Goal: Transaction & Acquisition: Download file/media

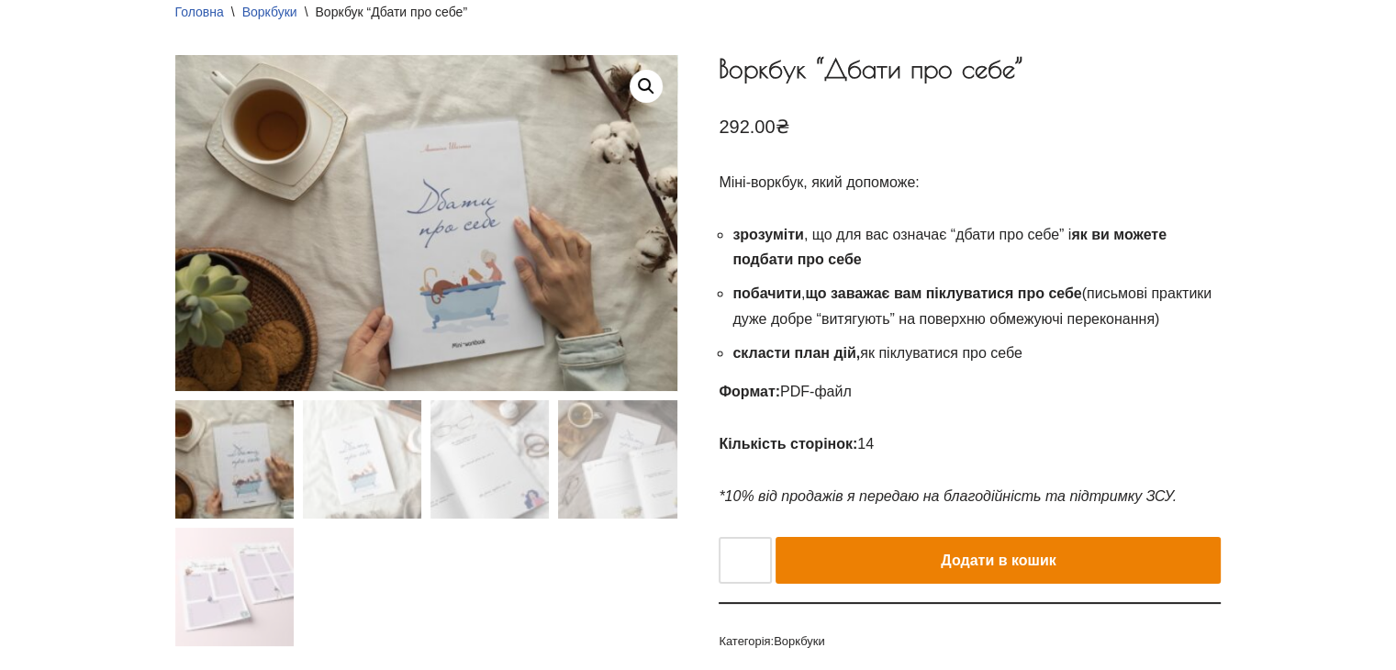
scroll to position [184, 0]
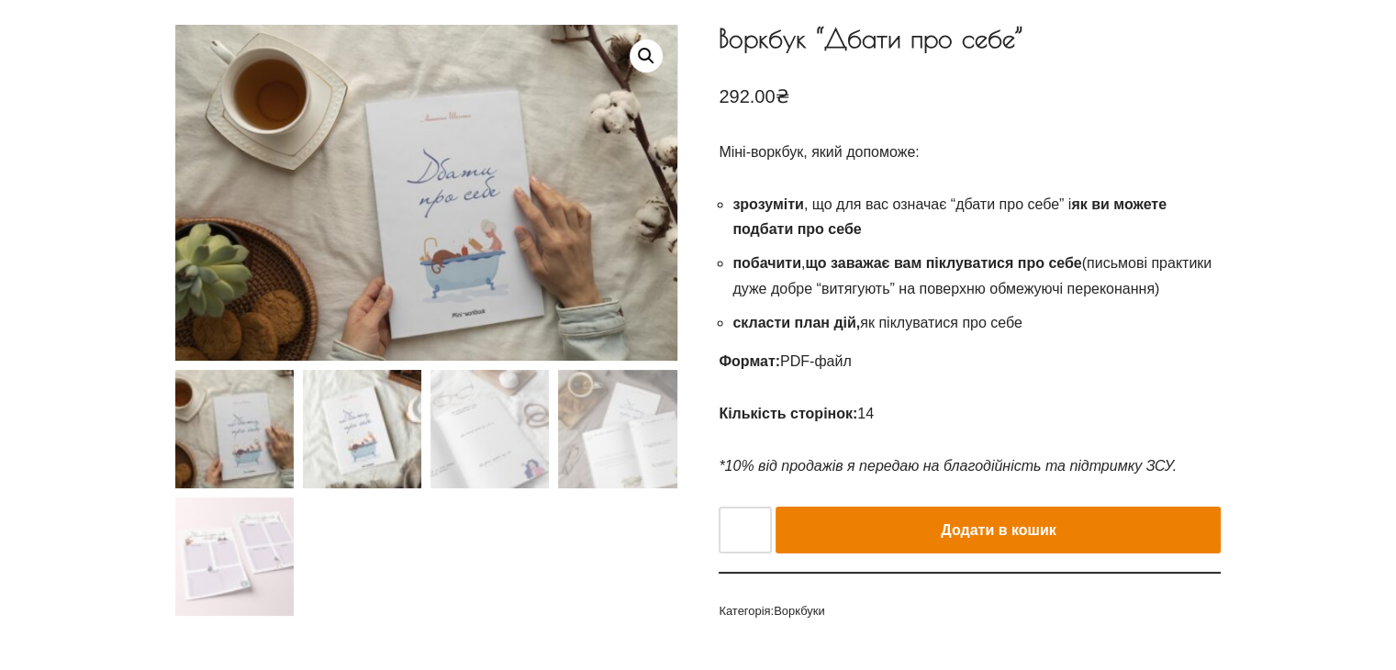
click at [345, 433] on img at bounding box center [362, 429] width 118 height 118
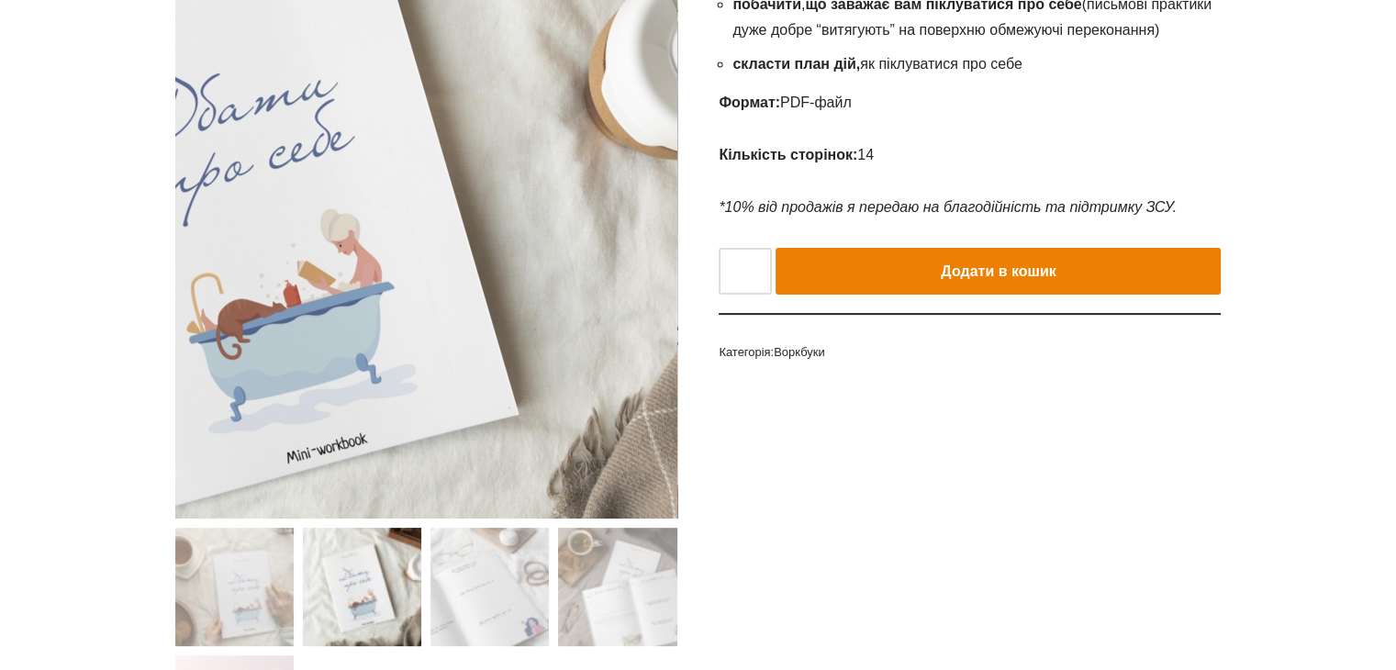
scroll to position [459, 0]
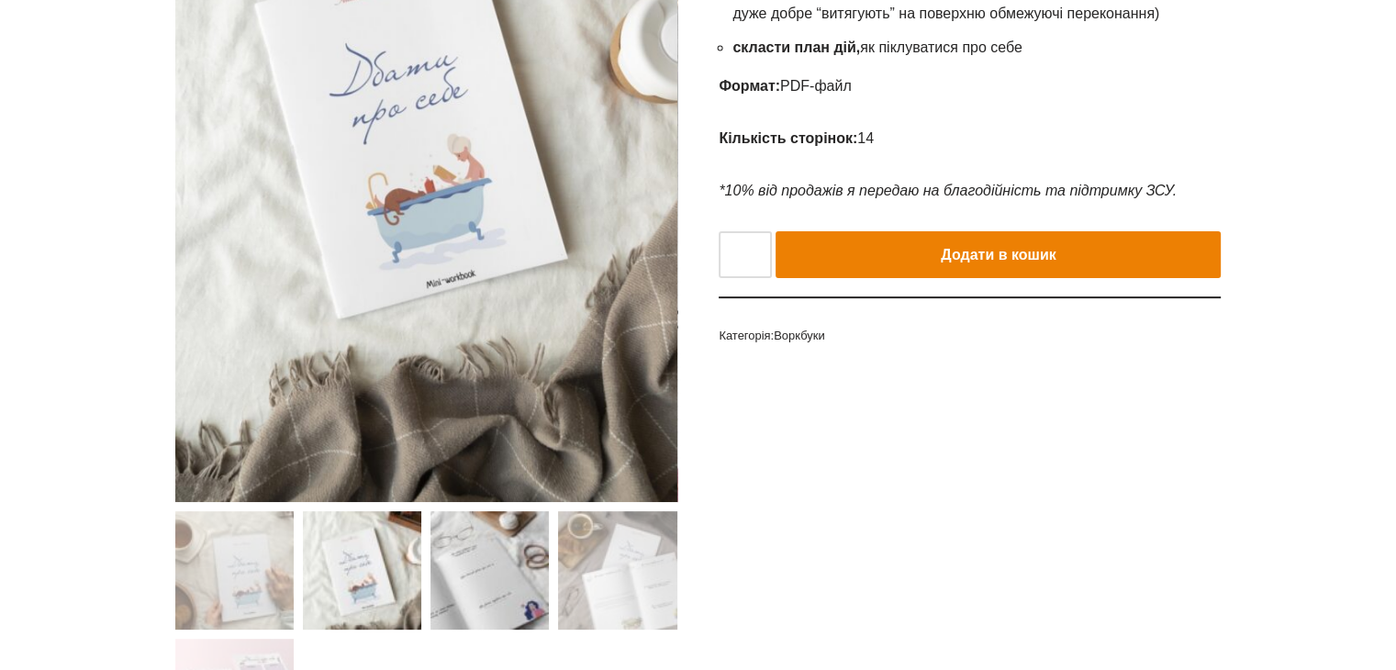
click at [483, 574] on img at bounding box center [489, 570] width 118 height 118
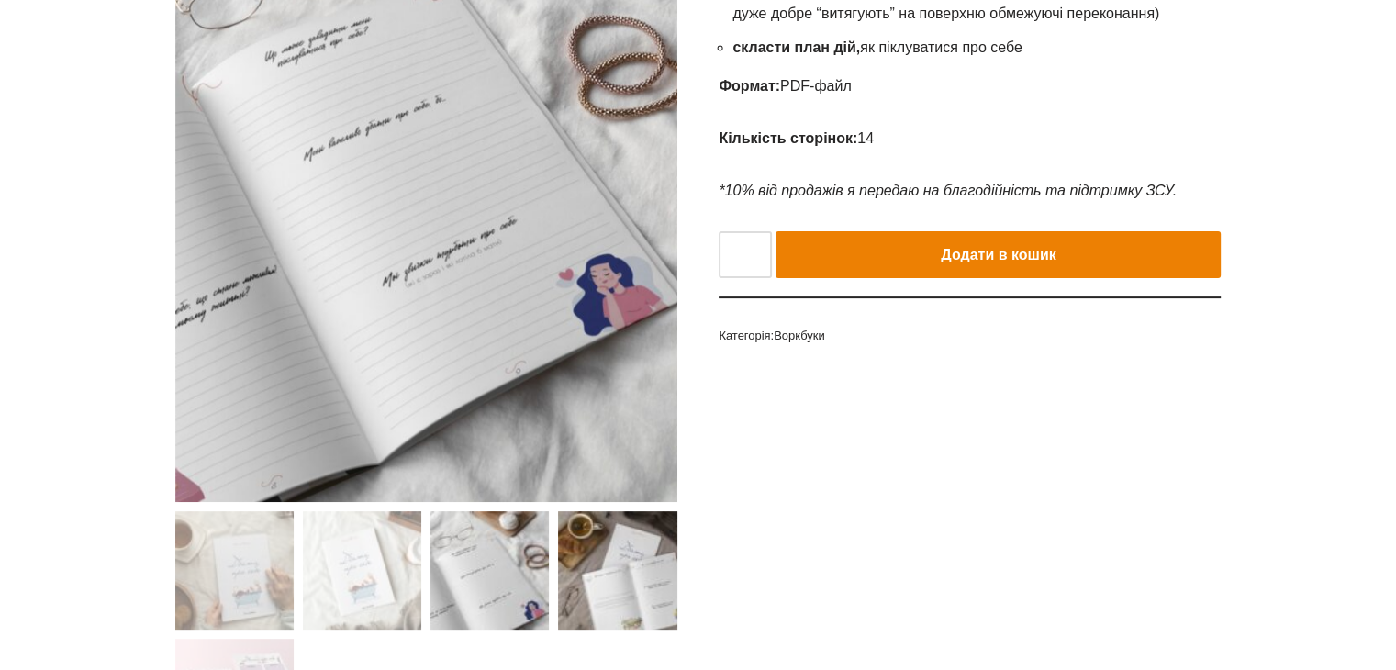
click at [617, 570] on img at bounding box center [617, 570] width 118 height 118
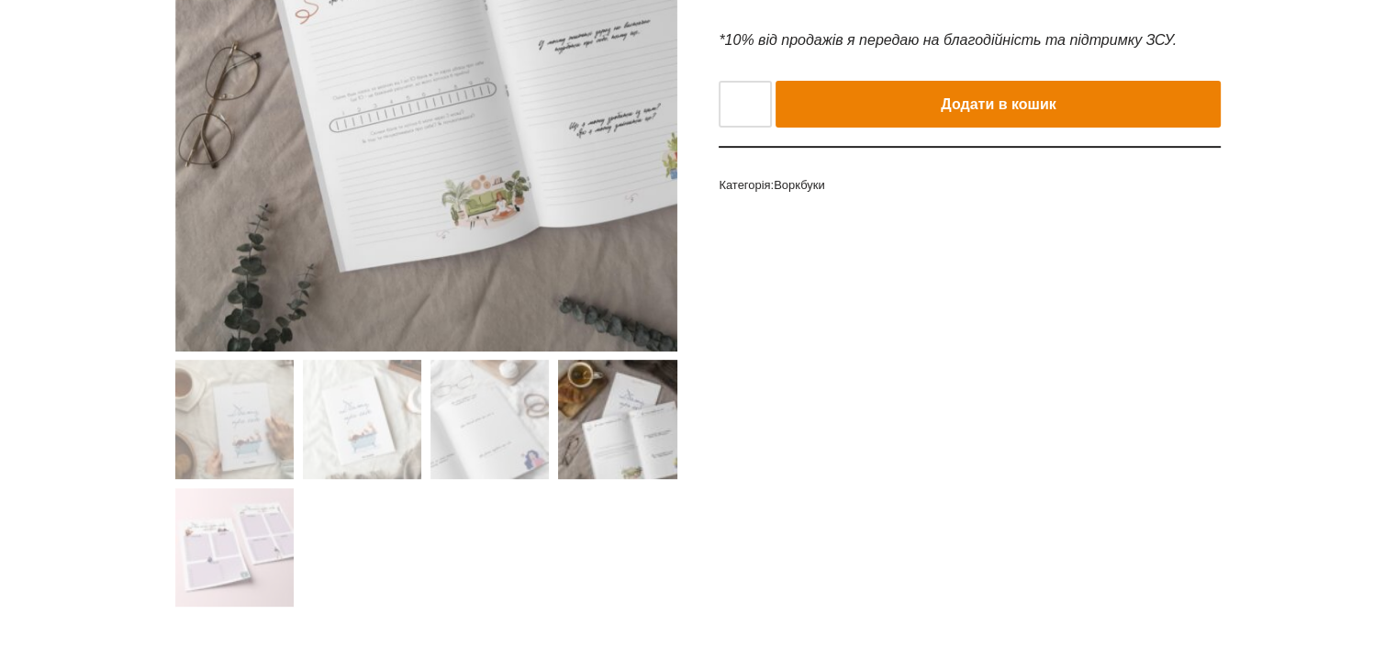
scroll to position [642, 0]
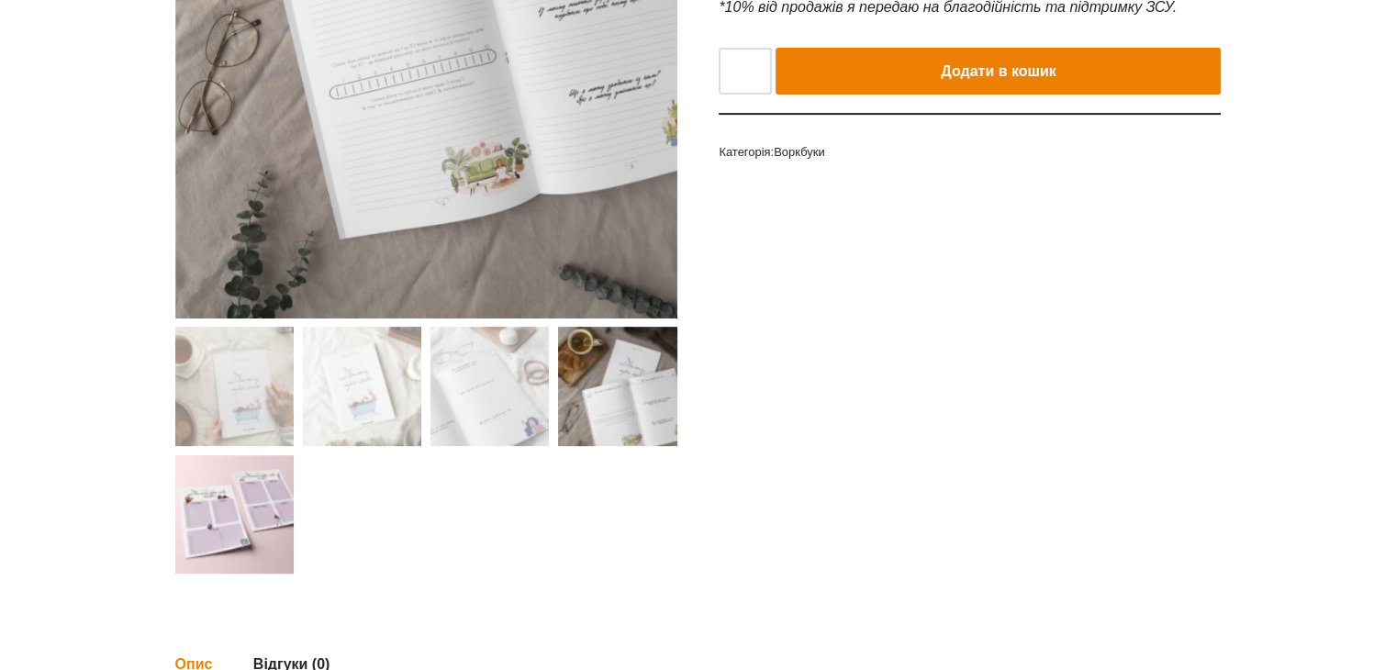
click at [226, 512] on img at bounding box center [234, 514] width 118 height 118
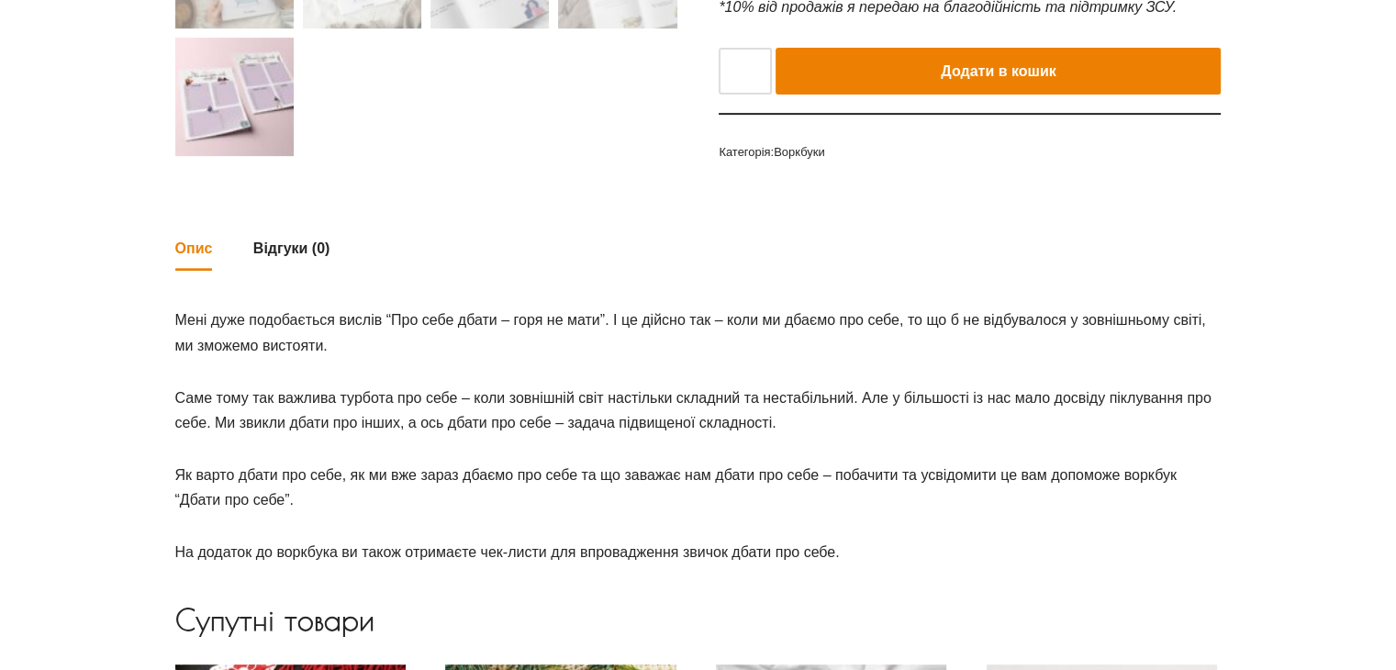
click at [245, 102] on img at bounding box center [234, 97] width 118 height 118
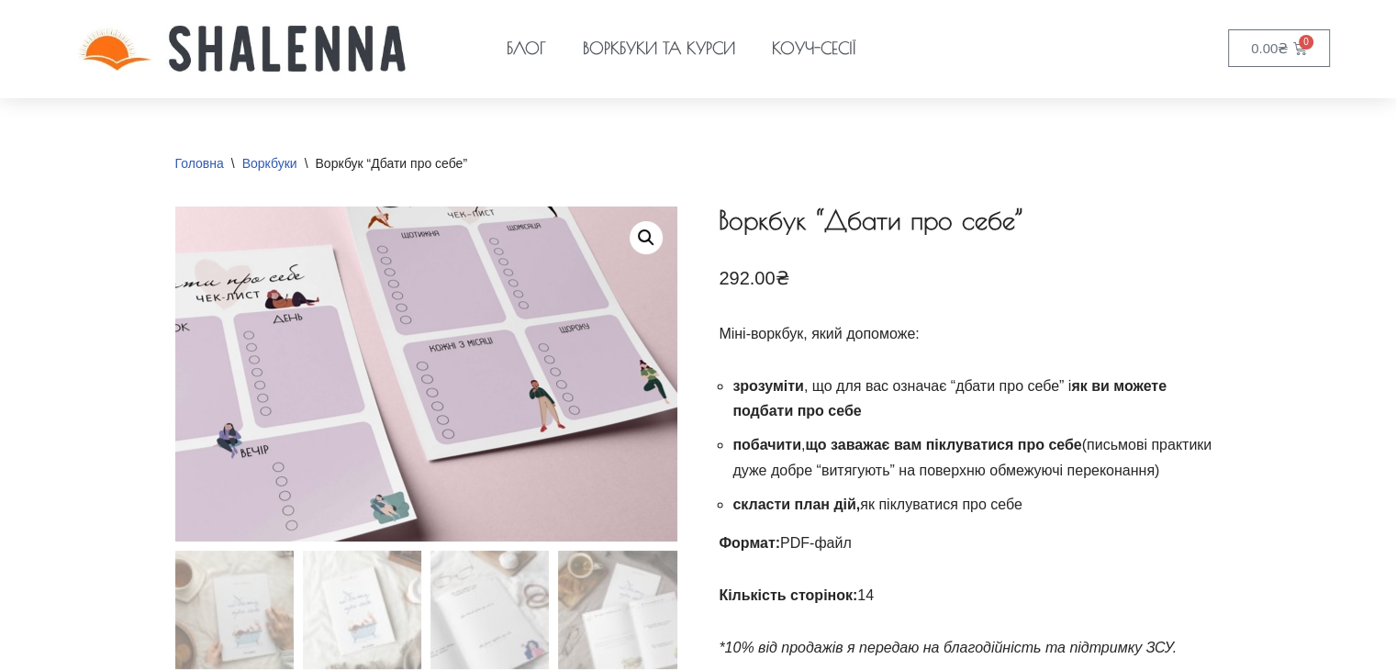
scroll to position [0, 0]
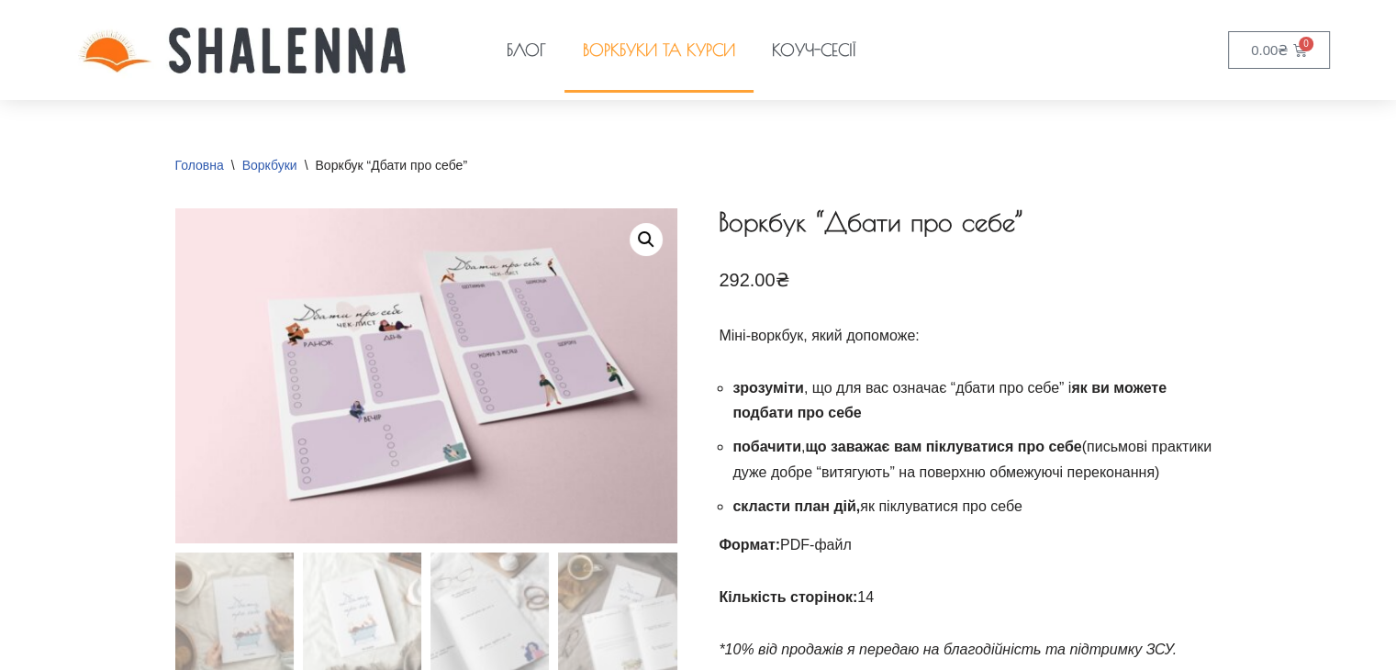
click at [655, 52] on link "Воркбуки та курси" at bounding box center [658, 50] width 189 height 84
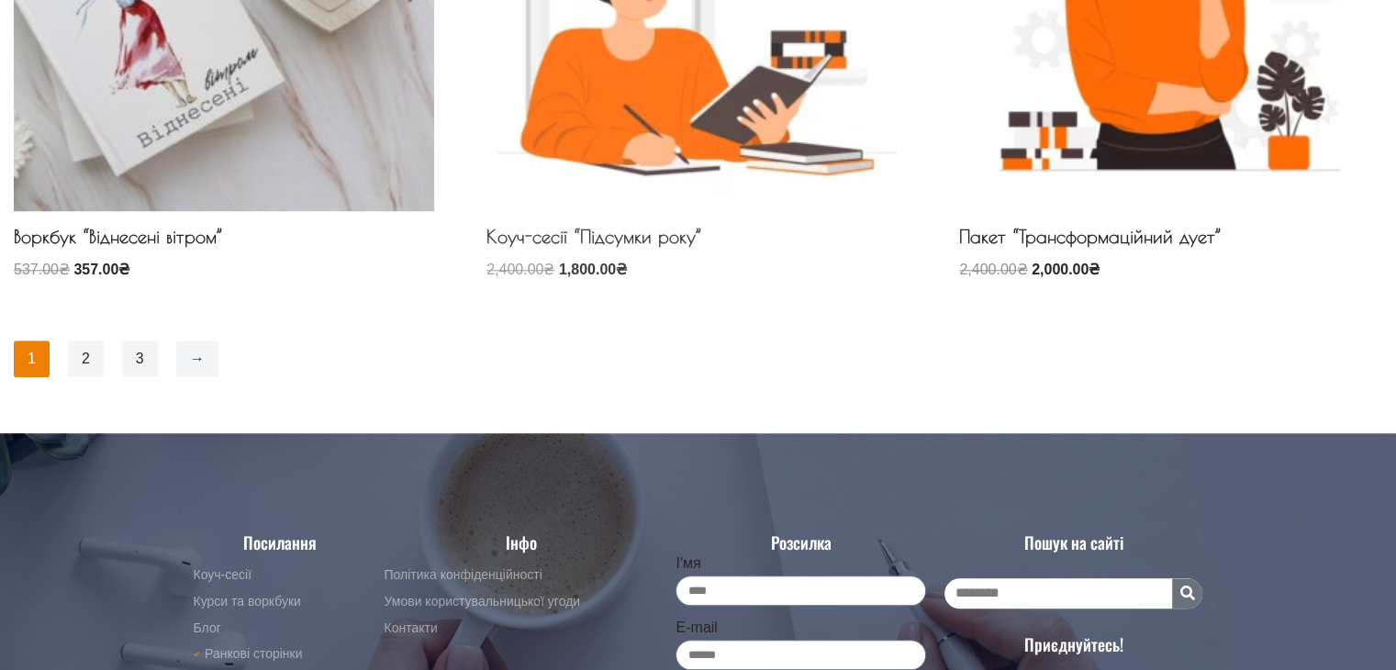
scroll to position [1652, 0]
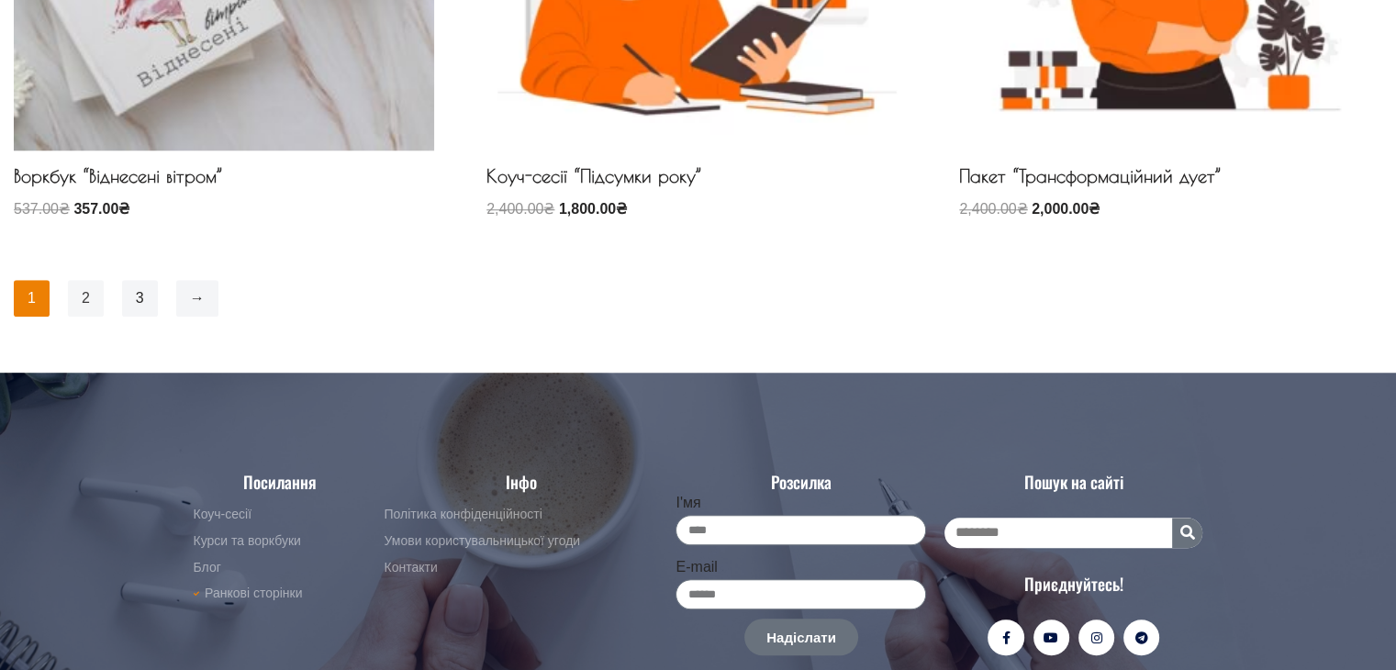
click at [81, 295] on link "2" at bounding box center [86, 298] width 36 height 37
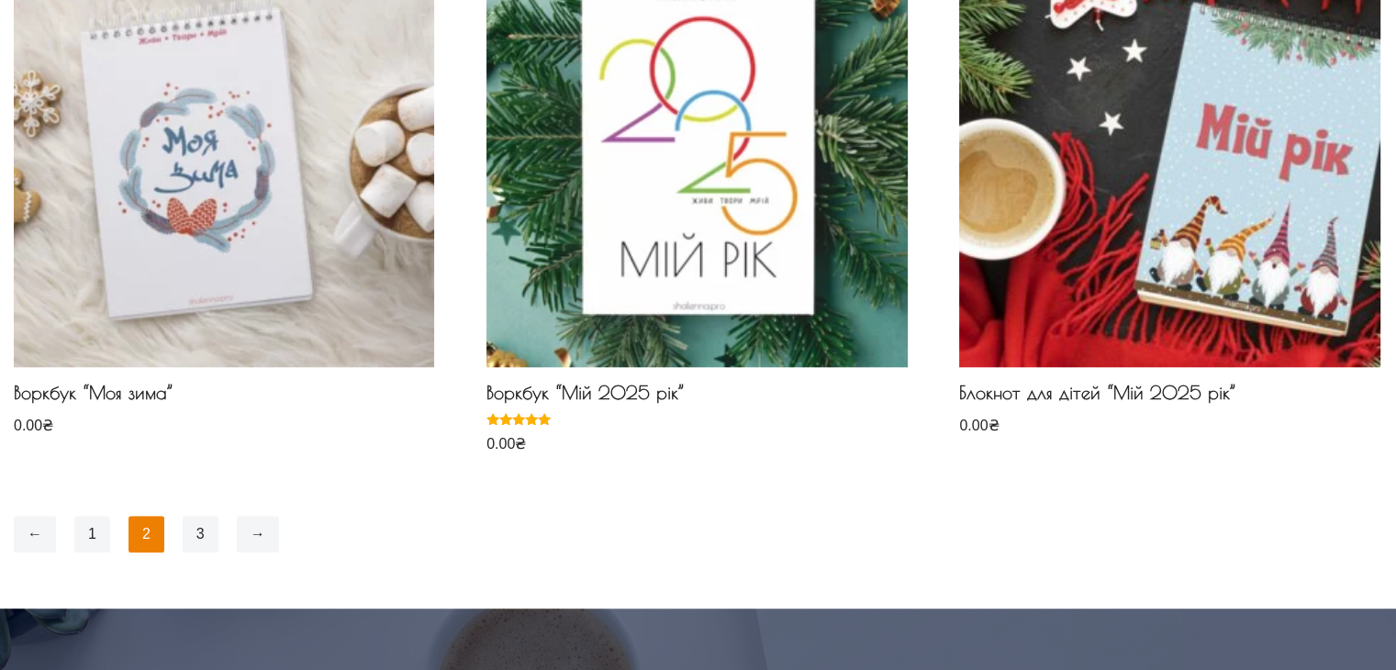
scroll to position [1468, 0]
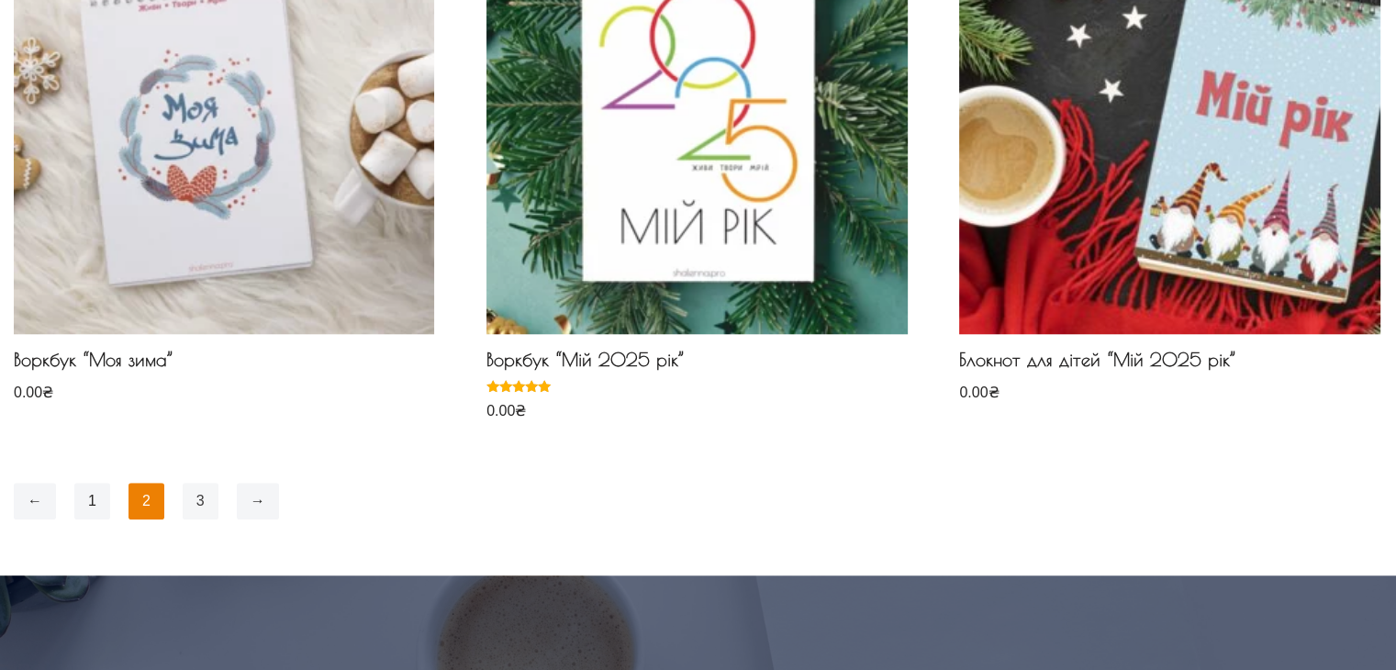
click at [200, 502] on link "3" at bounding box center [201, 501] width 36 height 37
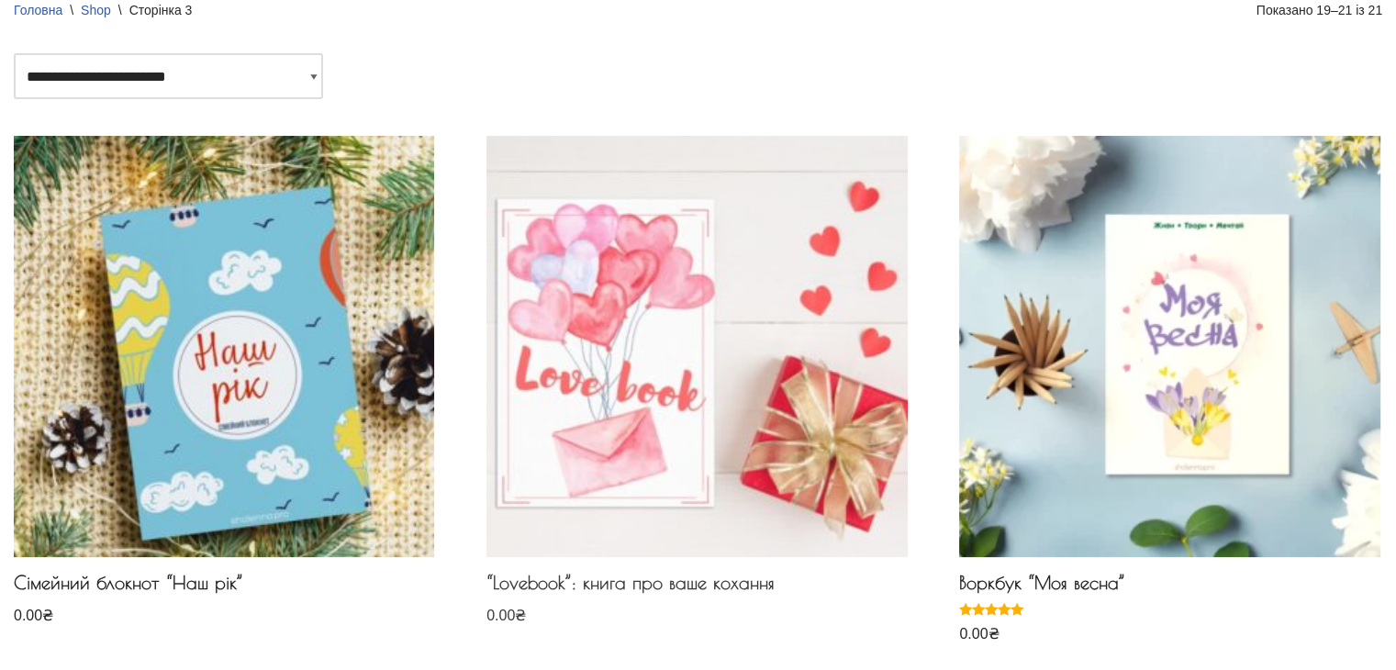
scroll to position [275, 0]
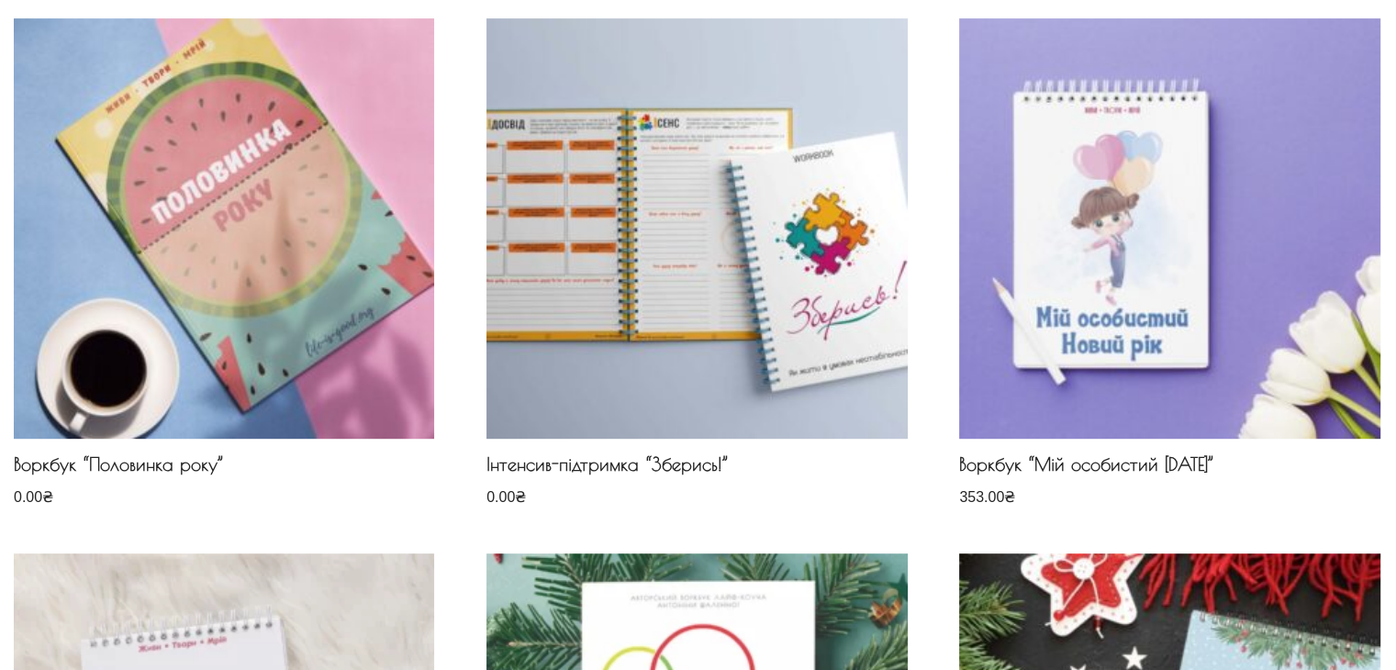
scroll to position [826, 0]
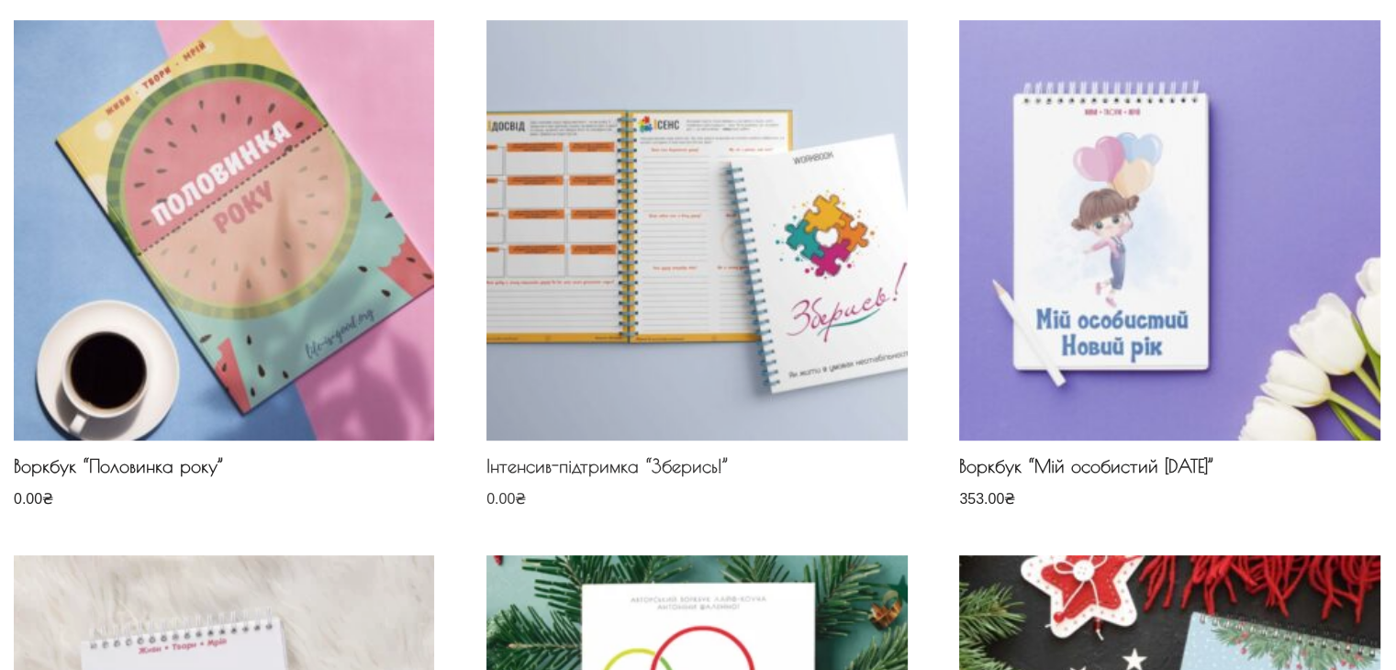
click at [663, 294] on img at bounding box center [696, 230] width 420 height 420
click at [663, 463] on h2 "Інтенсив-підтримка “Зберись!”" at bounding box center [696, 470] width 420 height 31
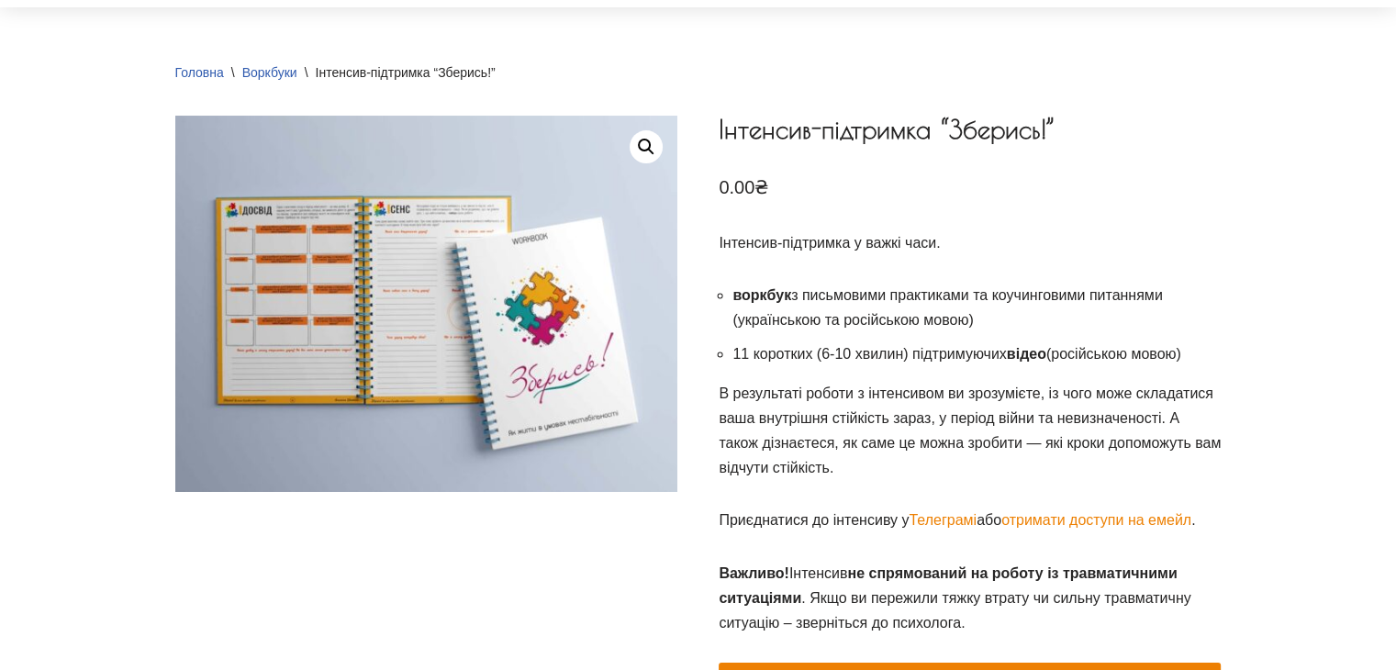
scroll to position [184, 0]
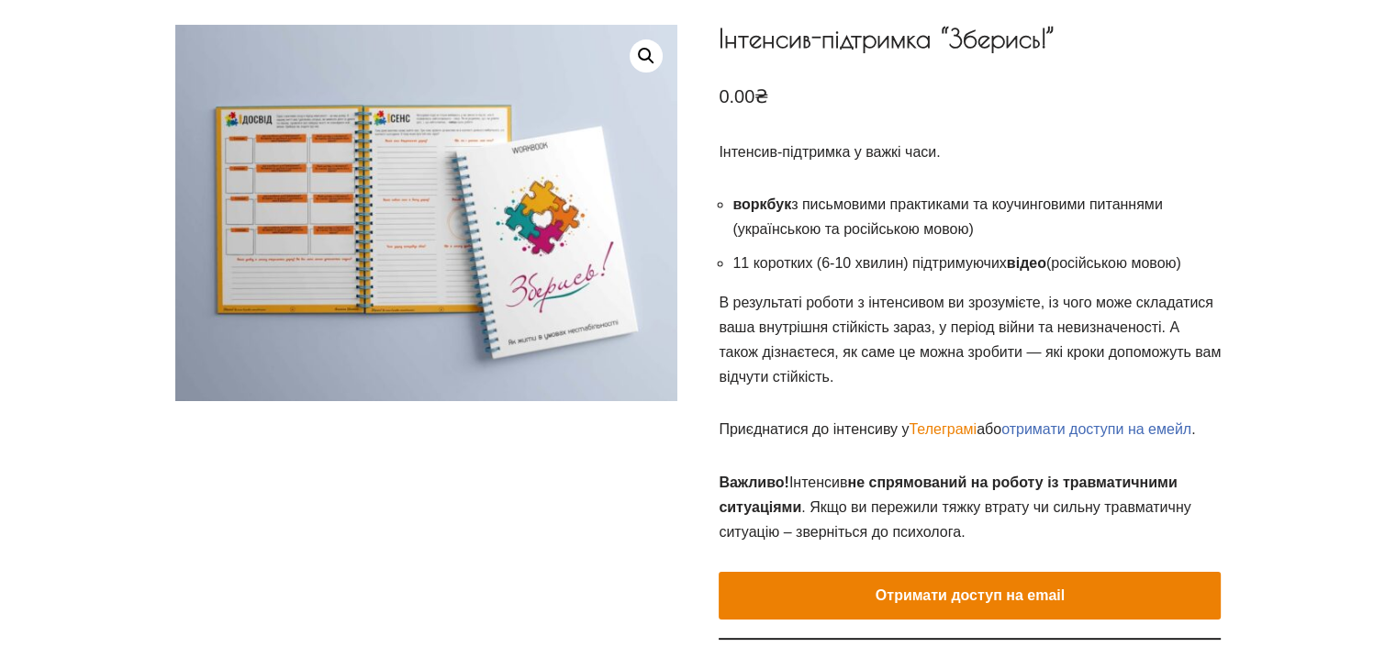
click at [1106, 428] on link "отримати доступи на емейл" at bounding box center [1096, 429] width 190 height 16
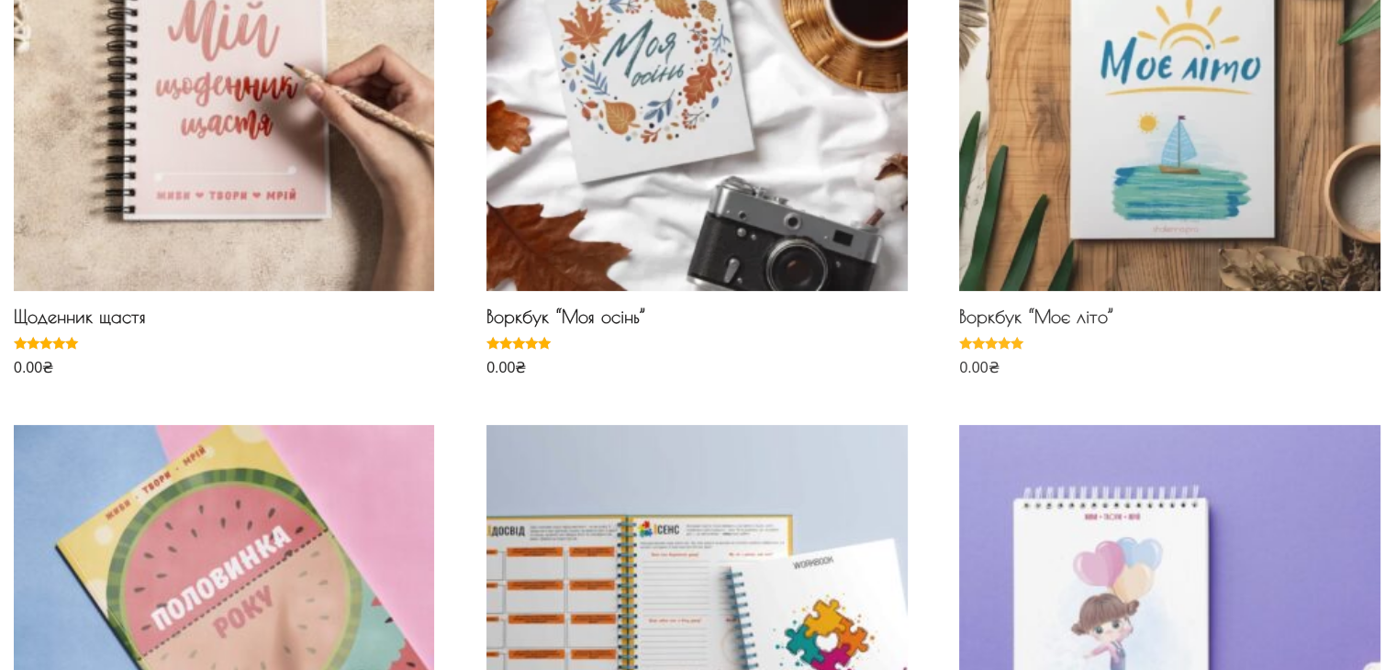
scroll to position [459, 0]
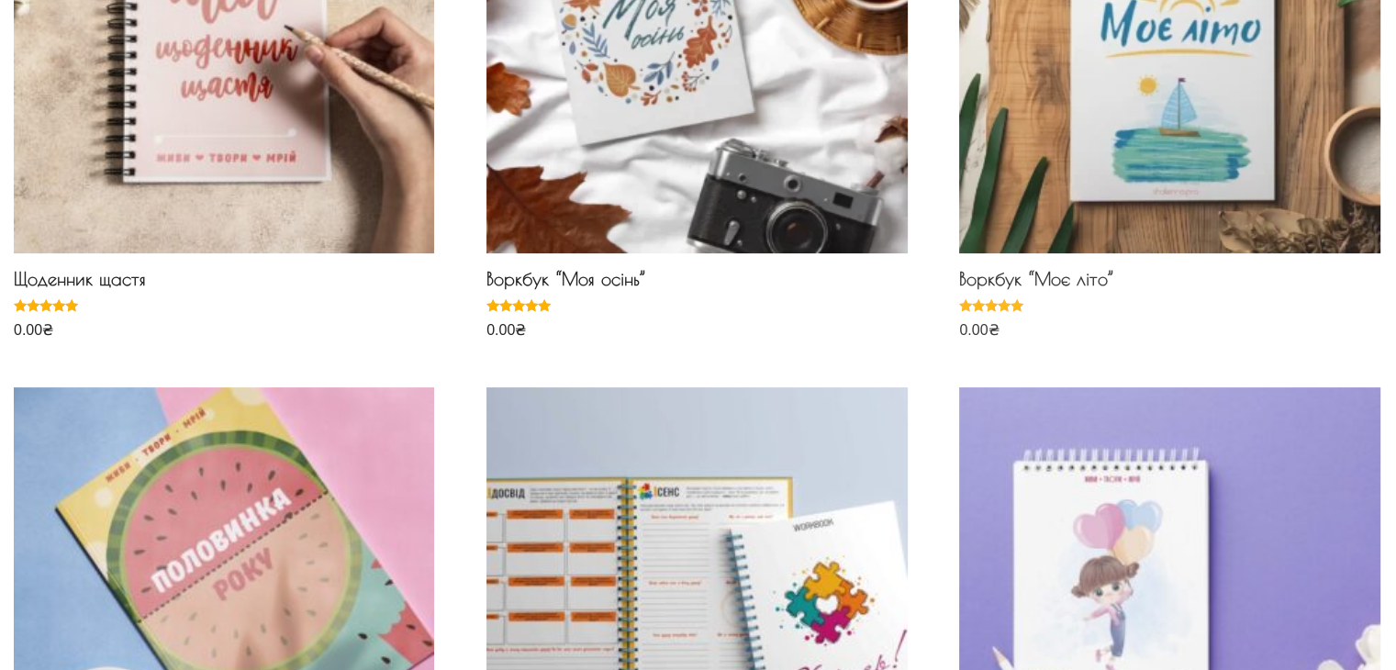
click at [1116, 177] on img at bounding box center [1169, 42] width 420 height 420
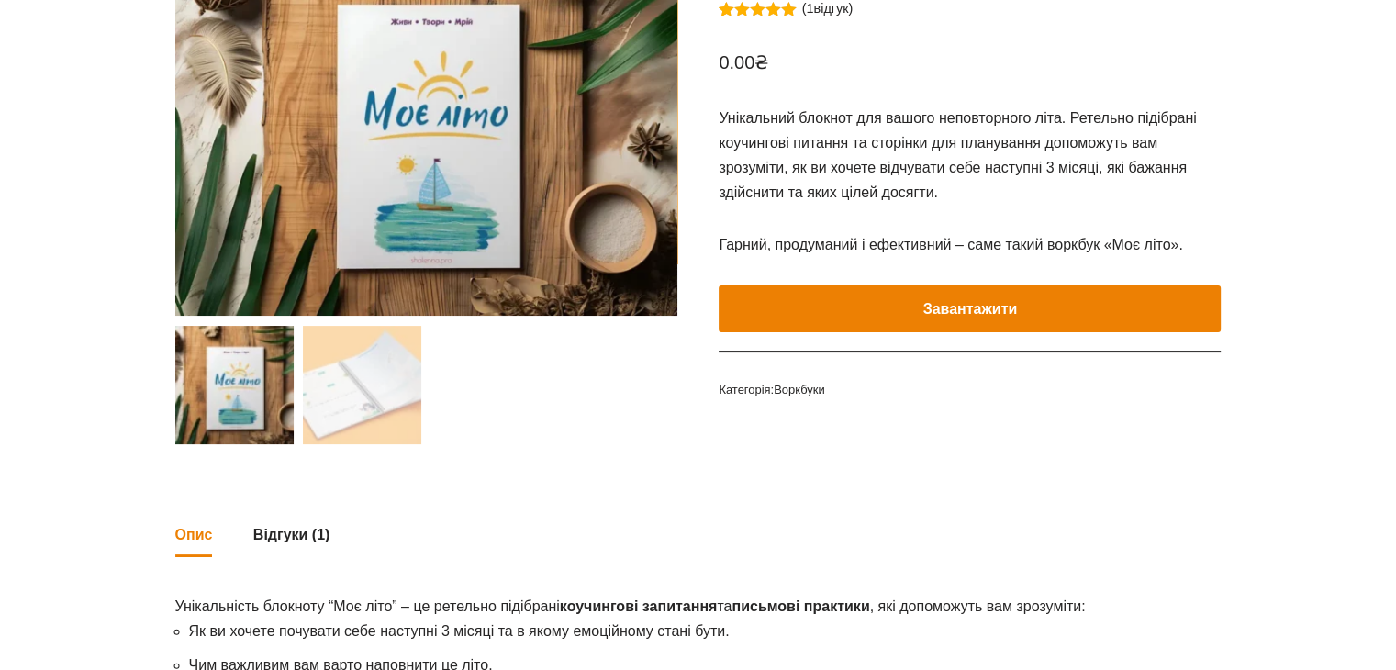
scroll to position [275, 0]
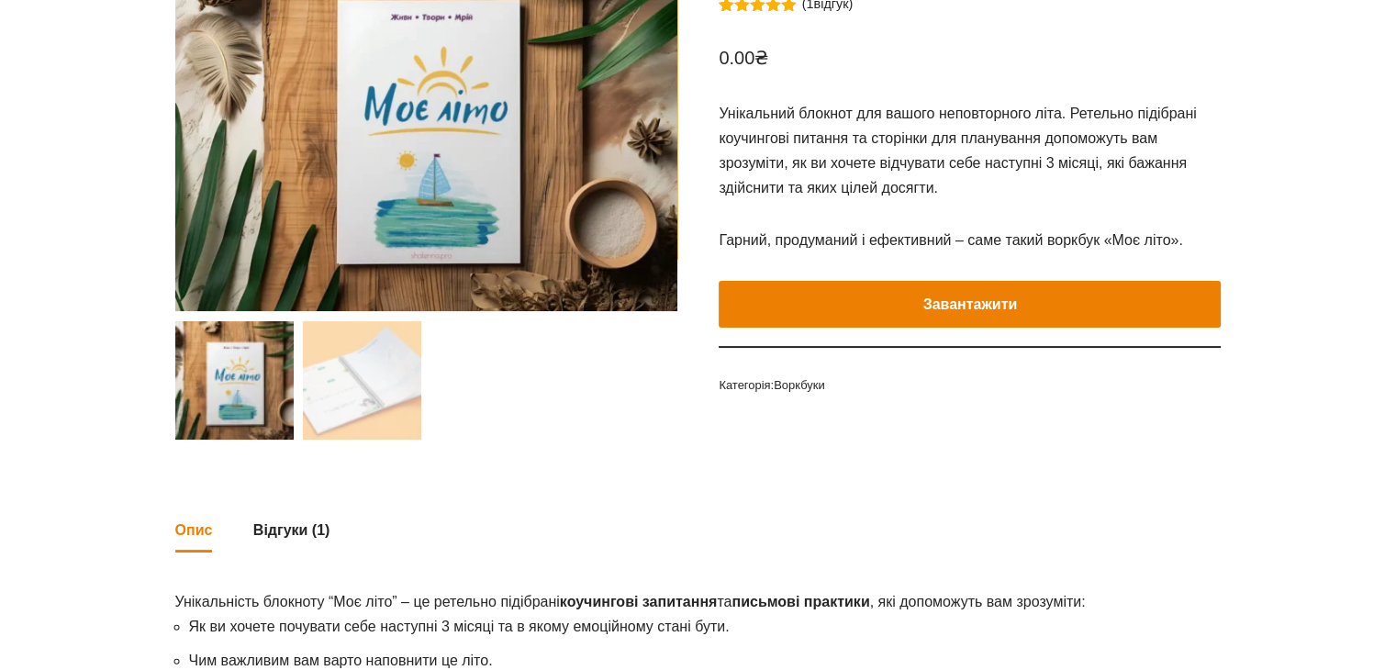
click at [983, 302] on button "Завантажити" at bounding box center [970, 305] width 502 height 48
